Goal: Task Accomplishment & Management: Use online tool/utility

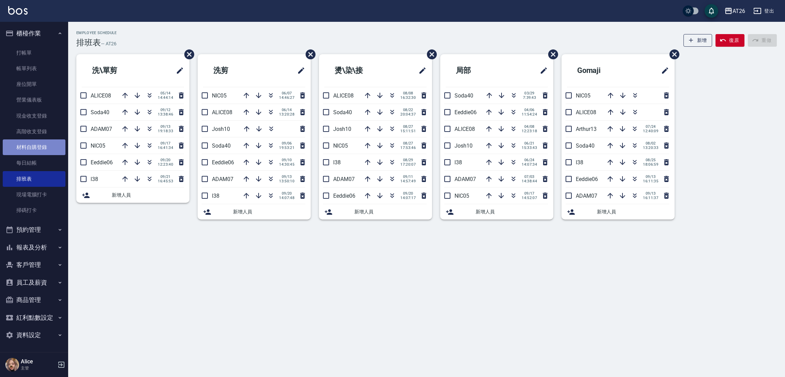
click at [60, 145] on link "材料自購登錄" at bounding box center [34, 147] width 63 height 16
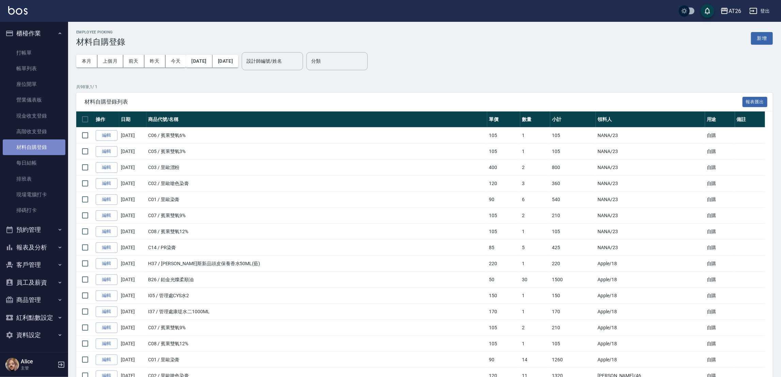
click at [30, 145] on link "材料自購登錄" at bounding box center [34, 147] width 63 height 16
click at [760, 31] on div "Employee Picking 材料自購登錄 新增" at bounding box center [424, 38] width 697 height 17
click at [767, 35] on button "新增" at bounding box center [762, 38] width 22 height 13
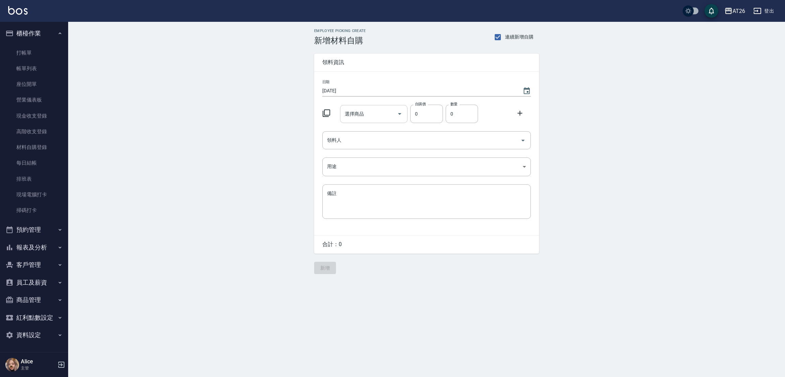
click at [370, 119] on input "選擇商品" at bounding box center [368, 114] width 51 height 12
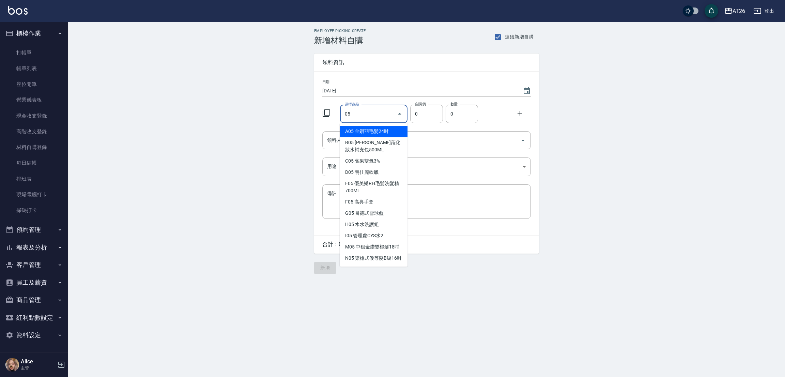
type input "0"
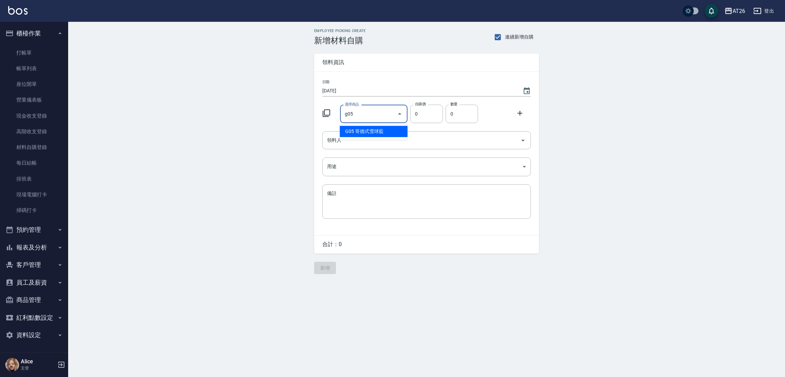
type input "哥德式雪球藍"
type input "360"
type input "1"
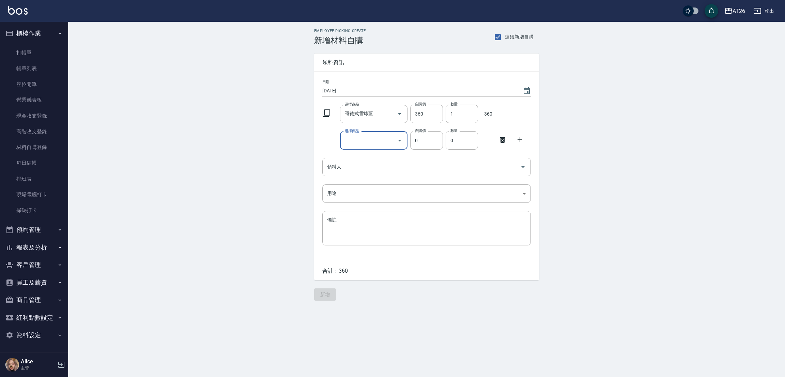
click at [498, 139] on icon at bounding box center [502, 140] width 8 height 8
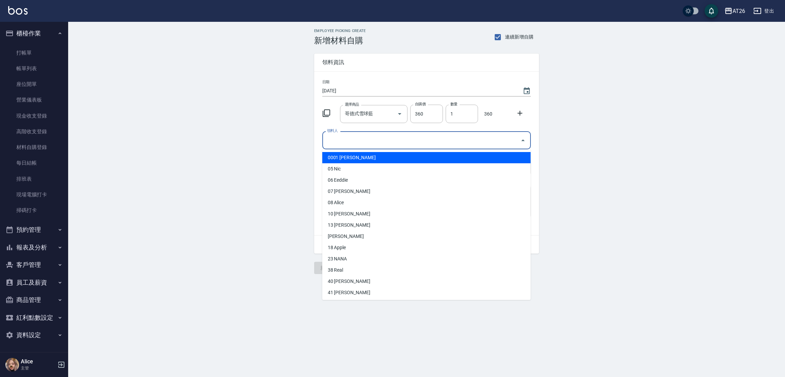
drag, startPoint x: 497, startPoint y: 143, endPoint x: 489, endPoint y: 144, distance: 8.2
click at [497, 143] on input "領料人" at bounding box center [421, 140] width 192 height 12
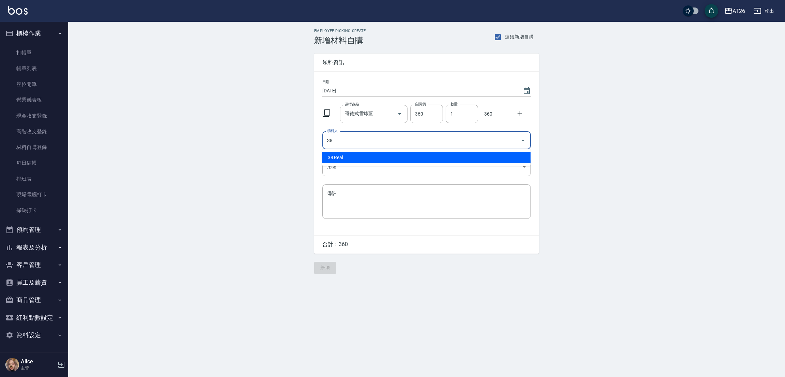
type input "38 Real"
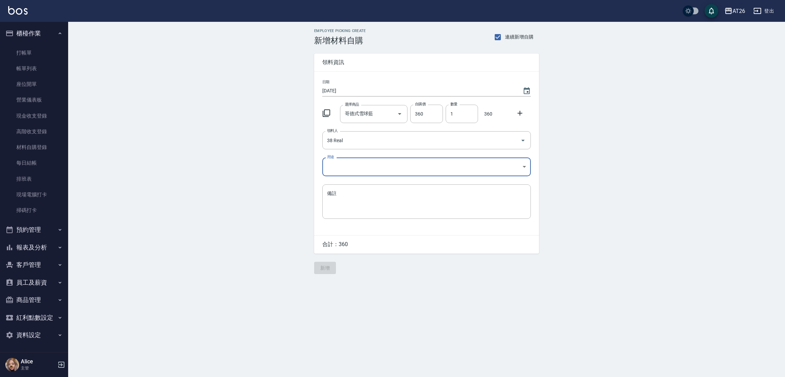
click at [389, 166] on body "AT26 登出 櫃檯作業 打帳單 帳單列表 座位開單 營業儀表板 現金收支登錄 高階收支登錄 材料自購登錄 每日結帳 排班表 現場電腦打卡 掃碼打卡 預約管理…" at bounding box center [392, 188] width 785 height 377
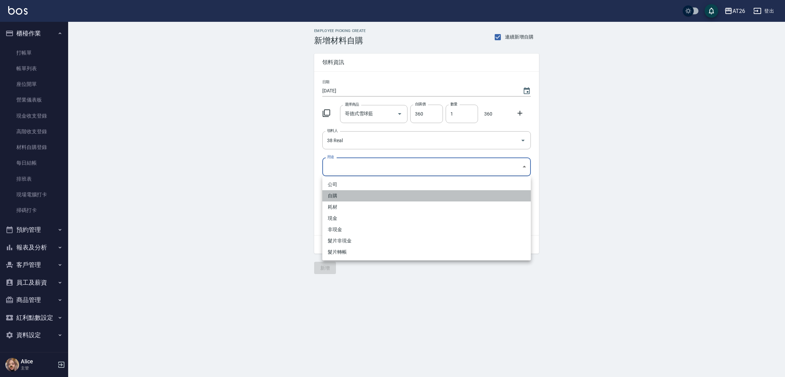
click at [337, 193] on li "自購" at bounding box center [426, 195] width 208 height 11
type input "自購"
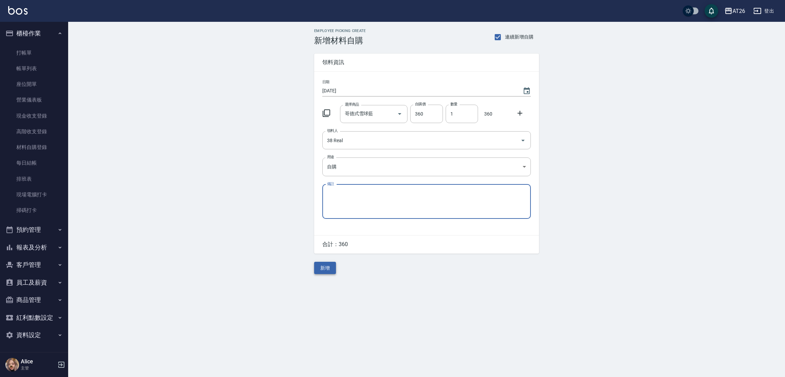
click at [328, 269] on button "新增" at bounding box center [325, 268] width 22 height 13
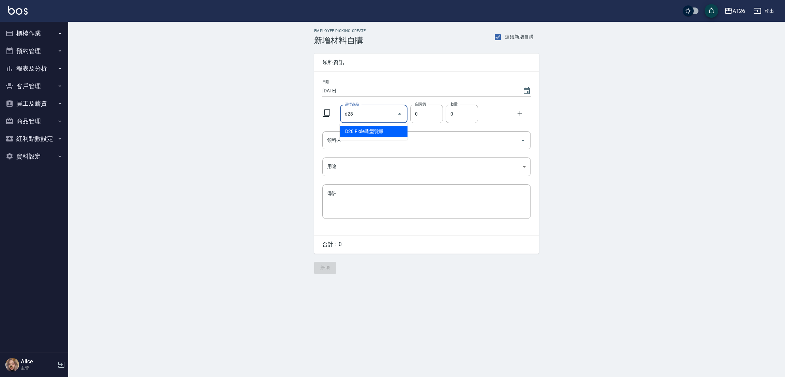
type input "Fiole造型髮膠"
type input "356"
type input "1"
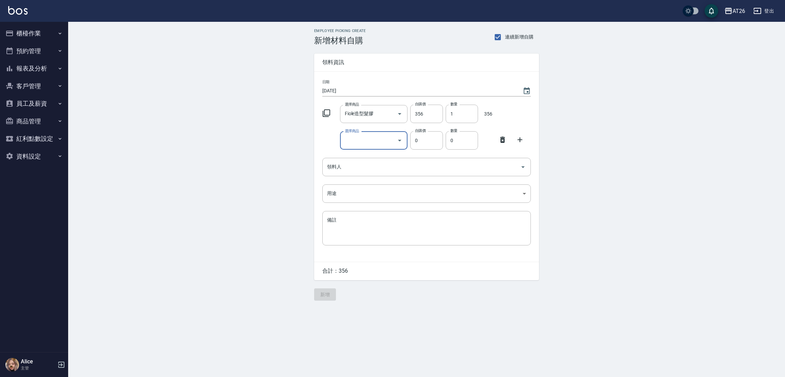
click at [499, 138] on icon at bounding box center [502, 140] width 8 height 8
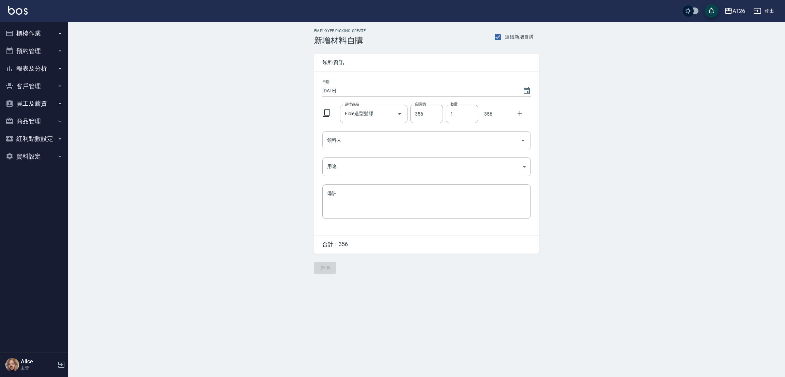
click at [403, 141] on input "領料人" at bounding box center [421, 140] width 192 height 12
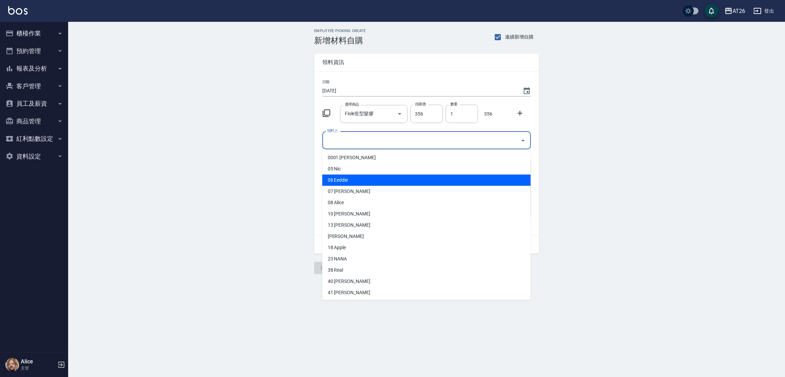
type input "Nic"
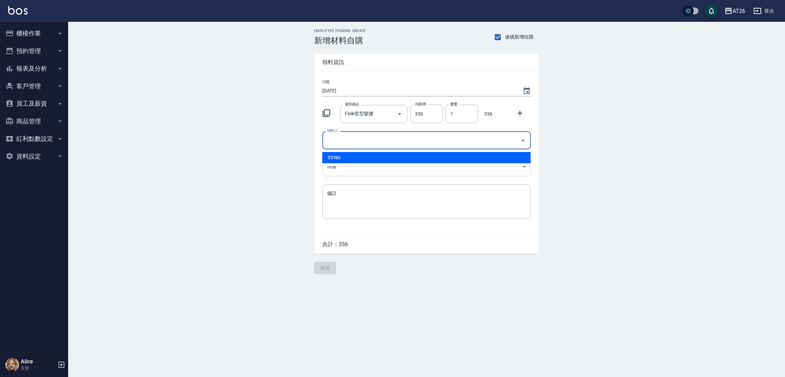
click at [342, 174] on body "AT26 登出 櫃檯作業 打帳單 帳單列表 座位開單 營業儀表板 現金收支登錄 高階收支登錄 材料自購登錄 每日結帳 排班表 現場電腦打卡 掃碼打卡 預約管理…" at bounding box center [392, 188] width 785 height 377
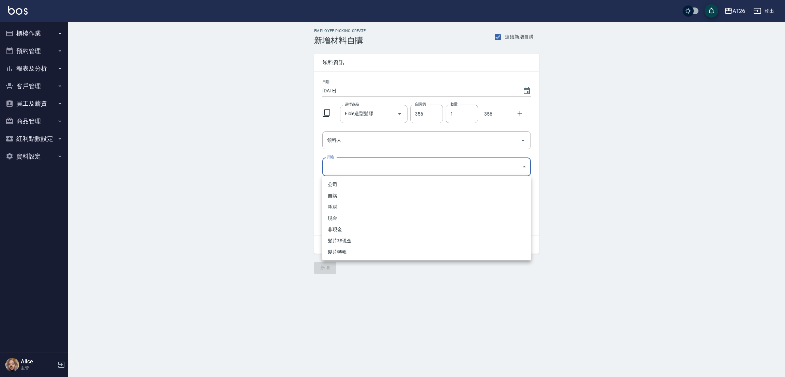
click at [336, 194] on li "自購" at bounding box center [426, 195] width 208 height 11
type input "自購"
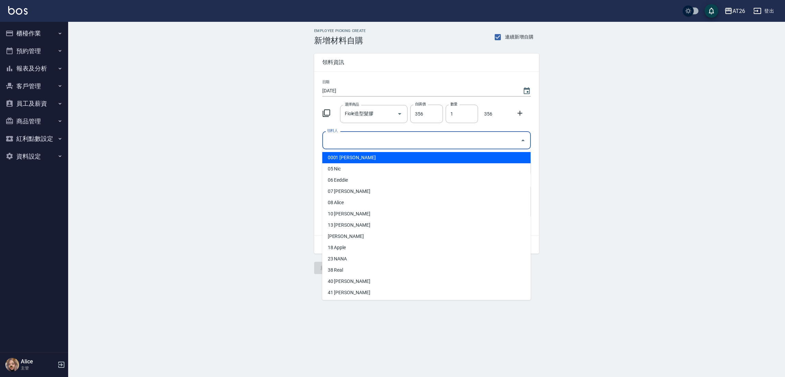
click at [340, 136] on div "領料人 領料人" at bounding box center [426, 140] width 208 height 18
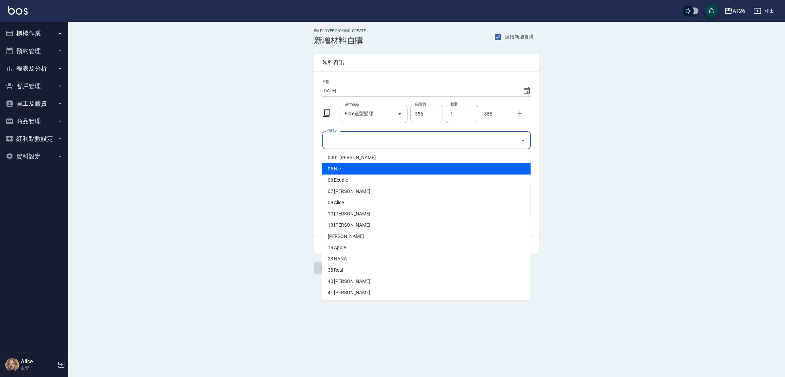
click at [352, 170] on li "05 Nic" at bounding box center [426, 168] width 208 height 11
type input "Nic"
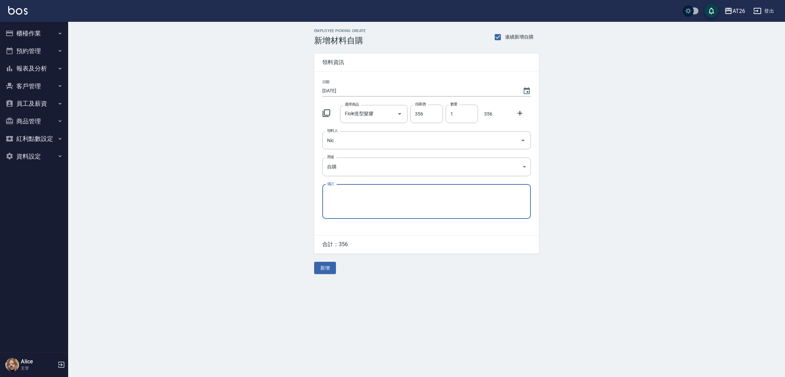
click at [520, 109] on icon at bounding box center [520, 113] width 8 height 8
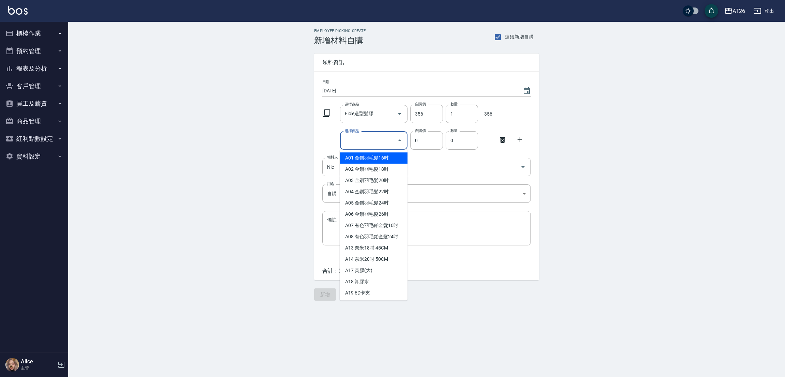
click at [357, 141] on div "選擇商品 選擇商品" at bounding box center [374, 140] width 68 height 18
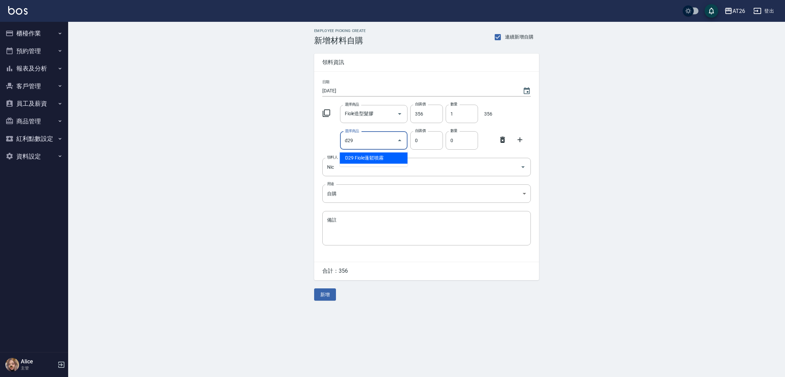
type input "Fiole蓬鬆噴霧"
type input "300"
type input "1"
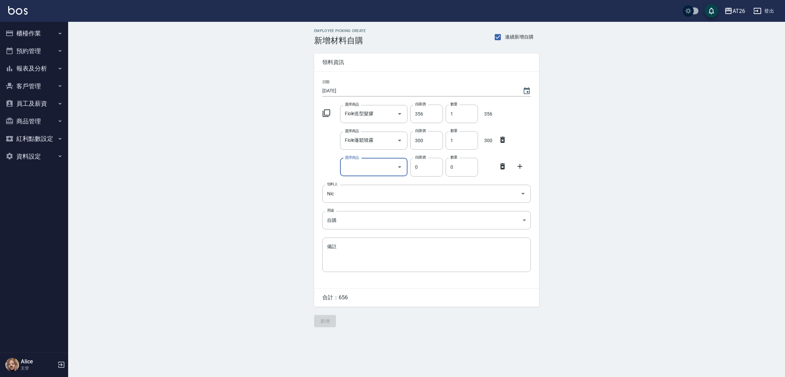
click at [504, 167] on icon at bounding box center [502, 166] width 8 height 8
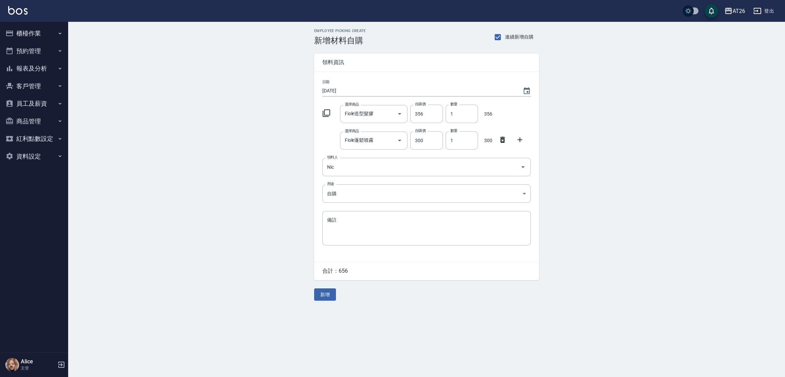
click at [330, 296] on button "新增" at bounding box center [325, 294] width 22 height 13
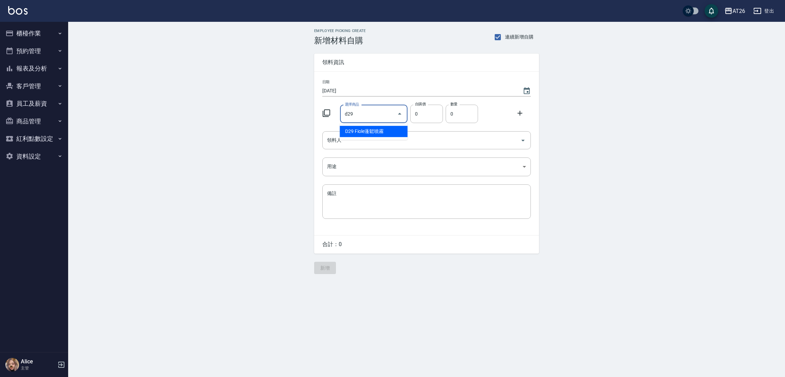
type input "Fiole蓬鬆噴霧"
type input "300"
type input "1"
drag, startPoint x: 385, startPoint y: 120, endPoint x: 309, endPoint y: 116, distance: 75.3
click at [309, 116] on div "Employee Picking Create 新增材料自購 連續新增自購 領料資訊 日期 2025/09/21 選擇商品 Fiole蓬鬆噴霧 選擇商品 自購…" at bounding box center [426, 151] width 238 height 259
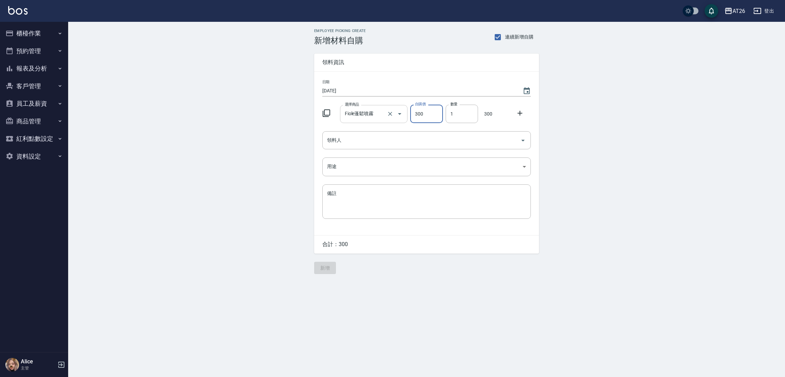
drag, startPoint x: 377, startPoint y: 111, endPoint x: 376, endPoint y: 115, distance: 3.9
click at [371, 115] on div "Fiole蓬鬆噴霧 選擇商品" at bounding box center [374, 114] width 68 height 18
drag, startPoint x: 377, startPoint y: 115, endPoint x: 367, endPoint y: 112, distance: 10.7
click at [367, 112] on div "Fiole蓬鬆噴霧 選擇商品" at bounding box center [374, 114] width 68 height 18
type input "Fiole造型髮膠"
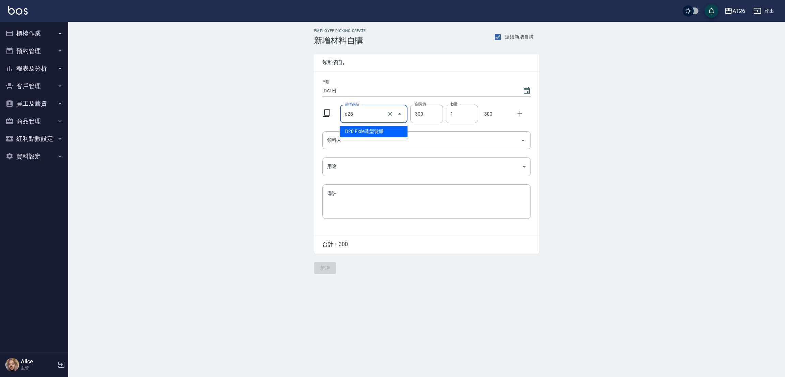
type input "356"
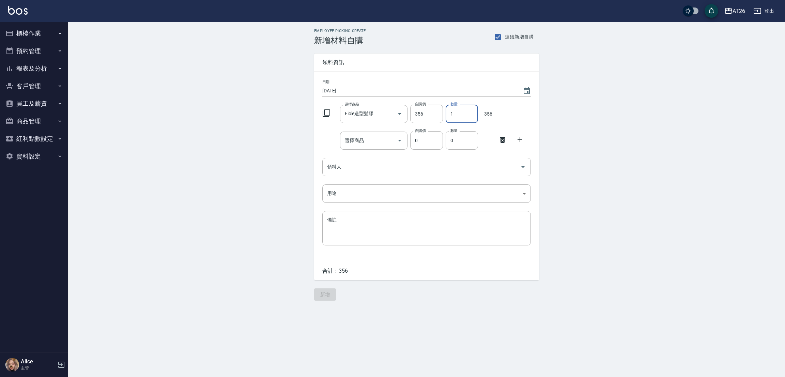
drag, startPoint x: 449, startPoint y: 113, endPoint x: 458, endPoint y: 117, distance: 9.9
click at [458, 117] on input "1" at bounding box center [462, 114] width 32 height 18
type input "2"
drag, startPoint x: 500, startPoint y: 142, endPoint x: 505, endPoint y: 142, distance: 4.8
click at [505, 142] on icon at bounding box center [502, 140] width 8 height 8
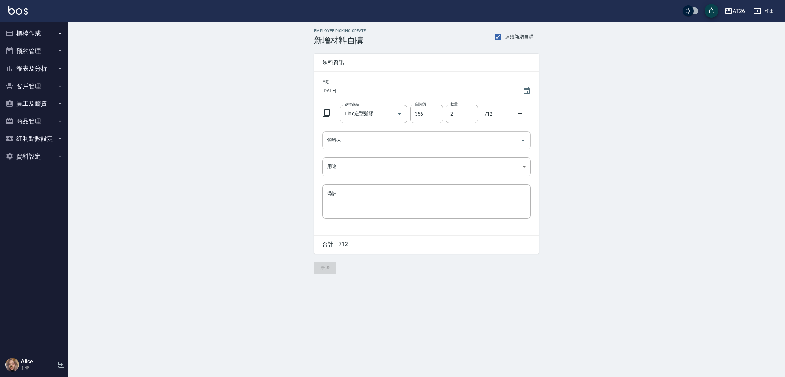
drag, startPoint x: 365, startPoint y: 143, endPoint x: 358, endPoint y: 147, distance: 7.8
click at [365, 143] on input "領料人" at bounding box center [421, 140] width 192 height 12
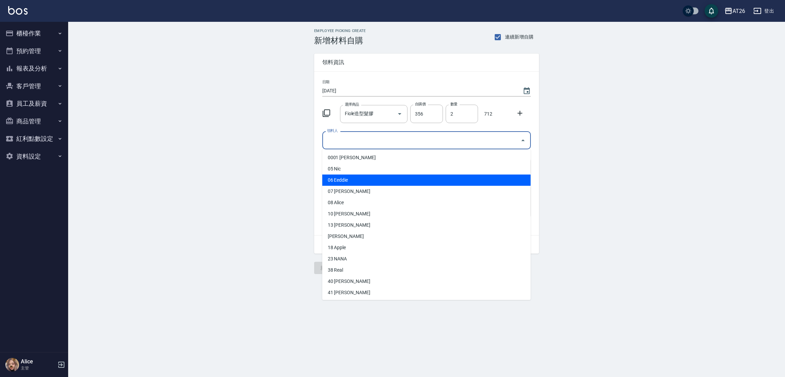
click at [353, 182] on li "06 Eeddie" at bounding box center [426, 179] width 208 height 11
type input "Eeddie"
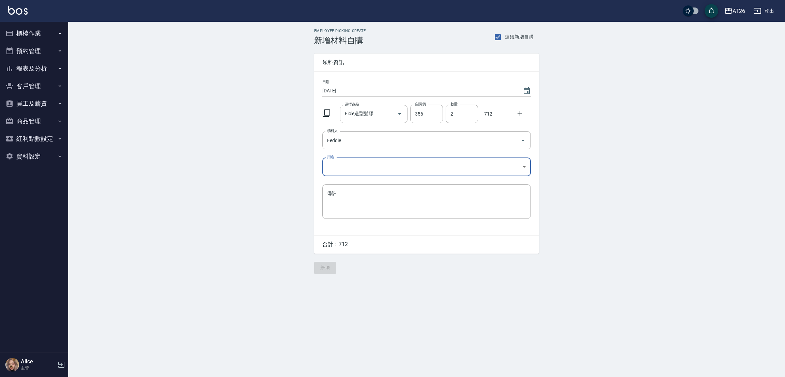
click at [440, 171] on body "AT26 登出 櫃檯作業 打帳單 帳單列表 座位開單 營業儀表板 現金收支登錄 高階收支登錄 材料自購登錄 每日結帳 排班表 現場電腦打卡 掃碼打卡 預約管理…" at bounding box center [392, 188] width 785 height 377
click at [419, 196] on li "自購" at bounding box center [426, 195] width 208 height 11
type input "自購"
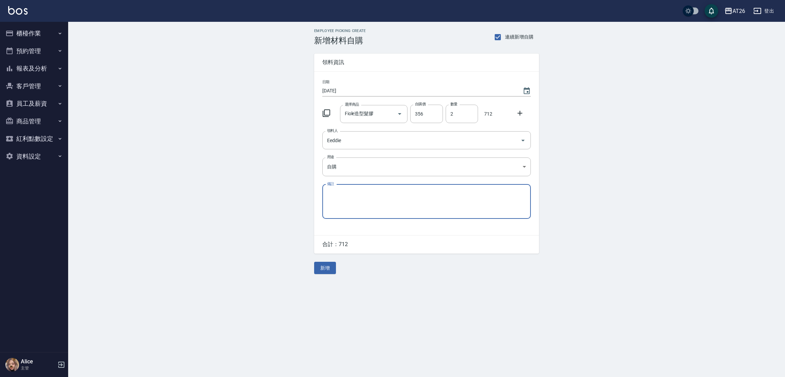
click at [318, 268] on button "新增" at bounding box center [325, 268] width 22 height 13
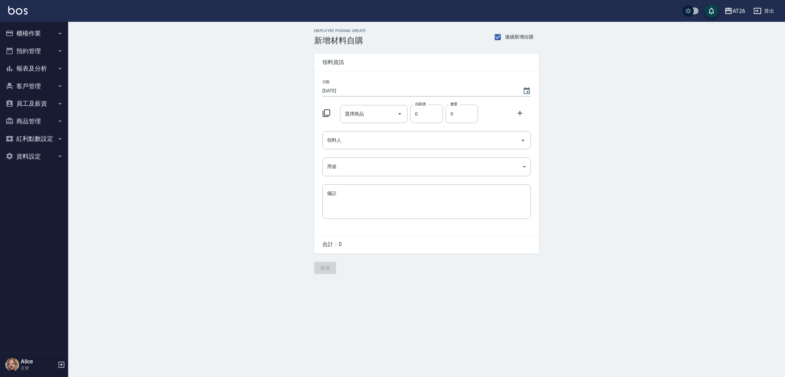
click at [35, 4] on div "AT26 登出" at bounding box center [392, 11] width 785 height 22
click at [16, 4] on div "AT26 登出" at bounding box center [392, 11] width 785 height 22
click at [17, 9] on img at bounding box center [17, 10] width 19 height 9
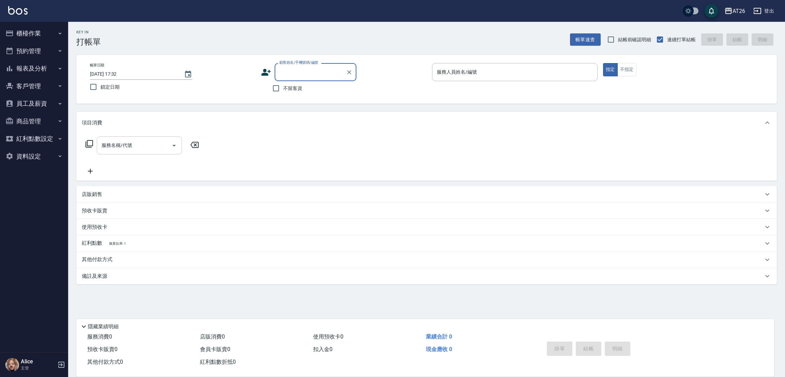
click at [100, 142] on input "服務名稱/代號" at bounding box center [134, 145] width 69 height 12
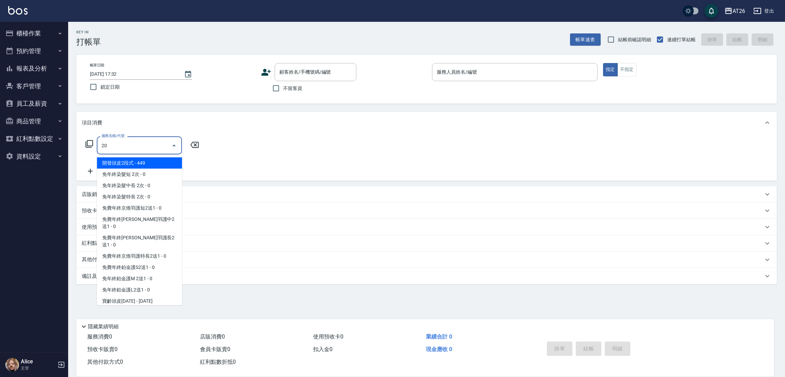
type input "201"
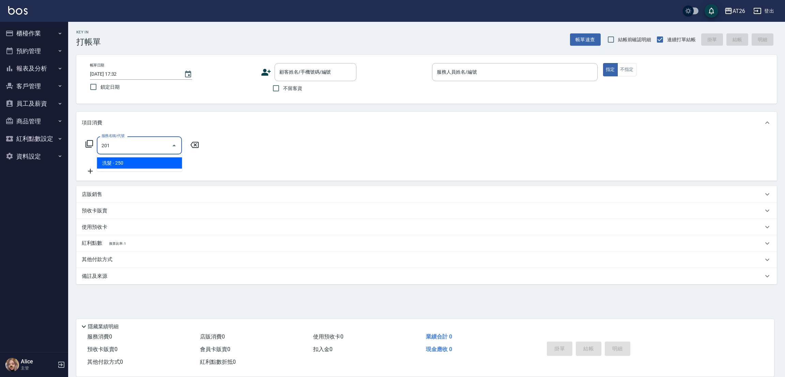
type input "20"
type input "洗髮(201)"
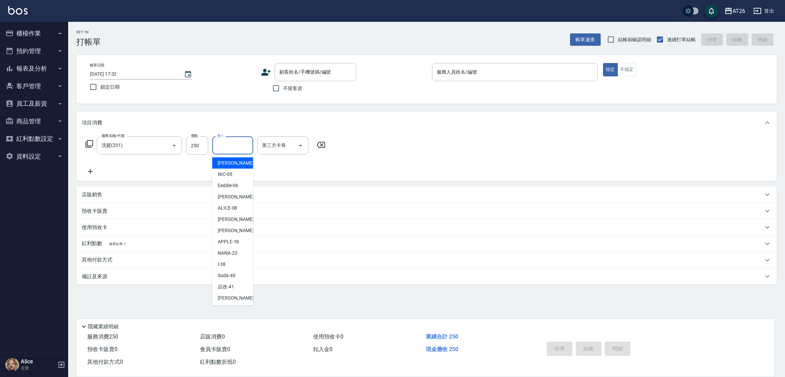
click at [229, 150] on input "洗-1" at bounding box center [232, 145] width 35 height 12
type input "41"
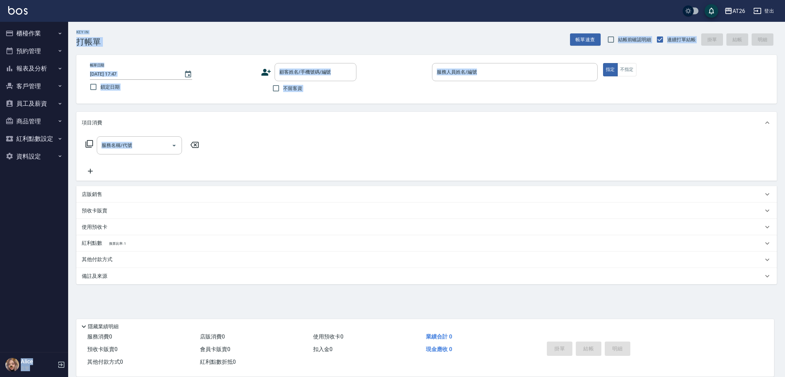
drag, startPoint x: 784, startPoint y: 6, endPoint x: 784, endPoint y: 260, distance: 253.8
click at [784, 260] on div "AT26 登出 櫃檯作業 打帳單 帳單列表 座位開單 營業儀表板 現金收支登錄 高階收支登錄 材料自購登錄 每日結帳 排班表 現場電腦打卡 掃碼打卡 預約管理…" at bounding box center [392, 188] width 785 height 377
click at [476, 51] on div "Key In 打帳單 帳單速查 結帳前確認明細 連續打單結帳 掛單 結帳 明細 帳單日期 [DATE] 17:47 鎖定日期 顧客姓名/手機號碼/編號 顧客姓…" at bounding box center [426, 185] width 717 height 326
